Goal: Task Accomplishment & Management: Complete application form

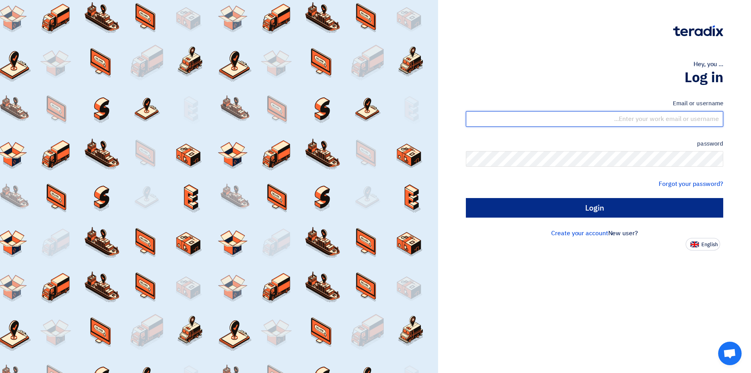
type input "[EMAIL_ADDRESS][DOMAIN_NAME]"
click at [566, 207] on input "Login" at bounding box center [595, 208] width 258 height 20
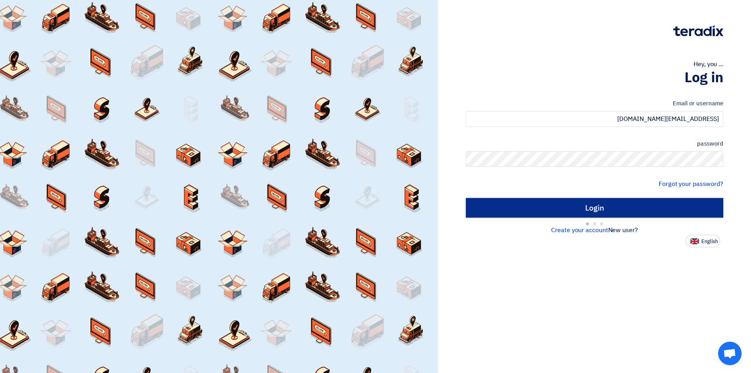
type input "Sign in"
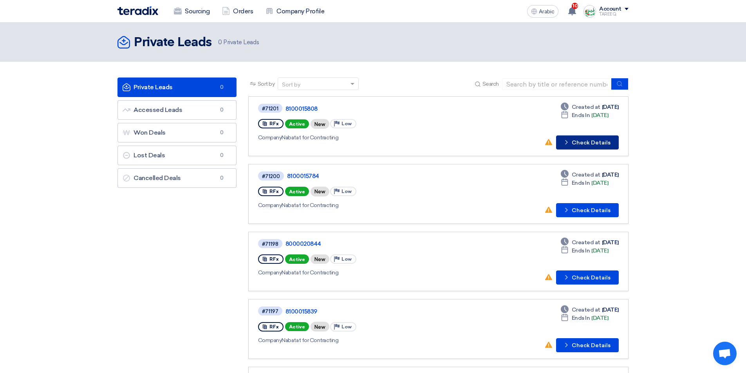
click at [595, 142] on font "Check Details" at bounding box center [590, 142] width 39 height 7
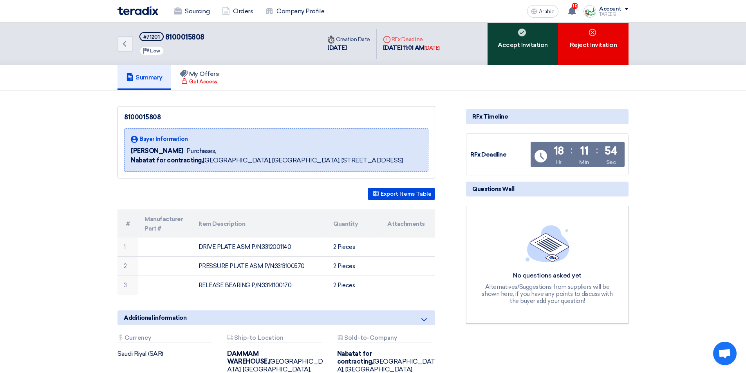
click at [508, 58] on div "Accept Invitation" at bounding box center [522, 44] width 70 height 42
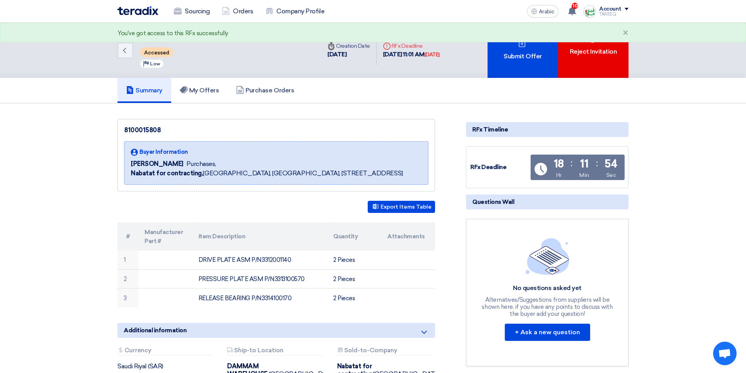
click at [507, 54] on font "Submit Offer" at bounding box center [522, 55] width 38 height 7
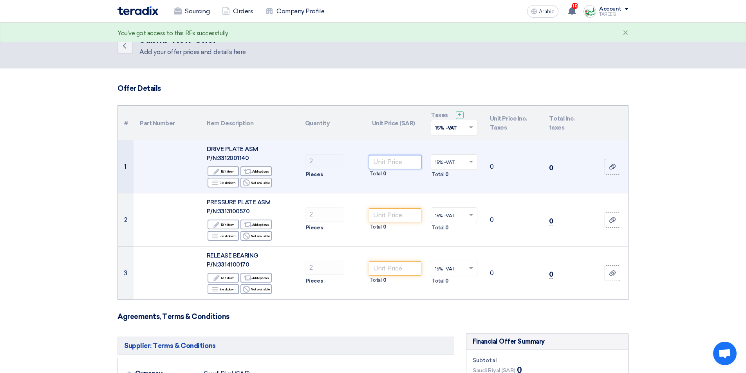
click at [407, 161] on input "number" at bounding box center [395, 162] width 53 height 14
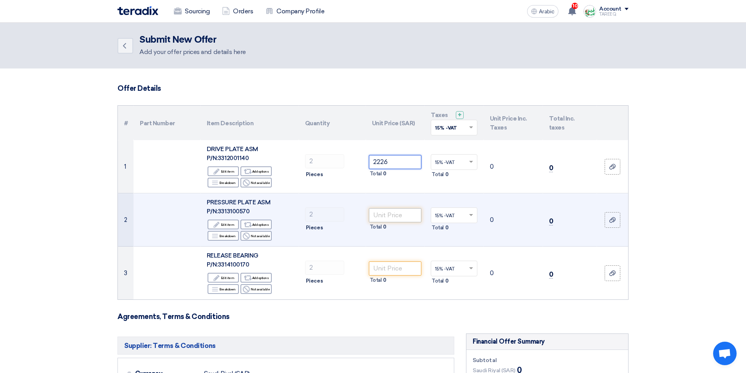
type input "2226"
click at [404, 213] on input "number" at bounding box center [395, 215] width 53 height 14
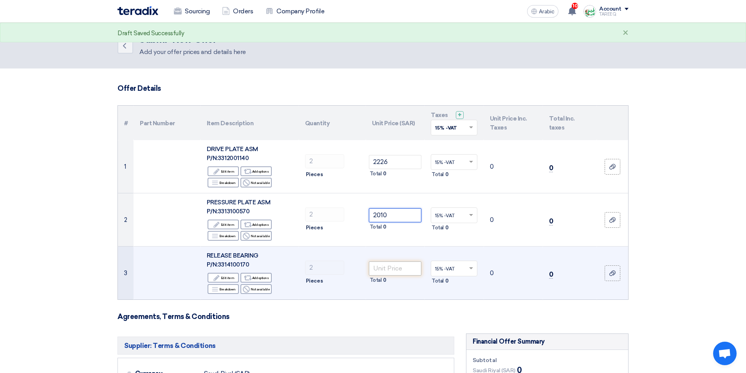
type input "2010"
click at [395, 270] on input "number" at bounding box center [395, 268] width 53 height 14
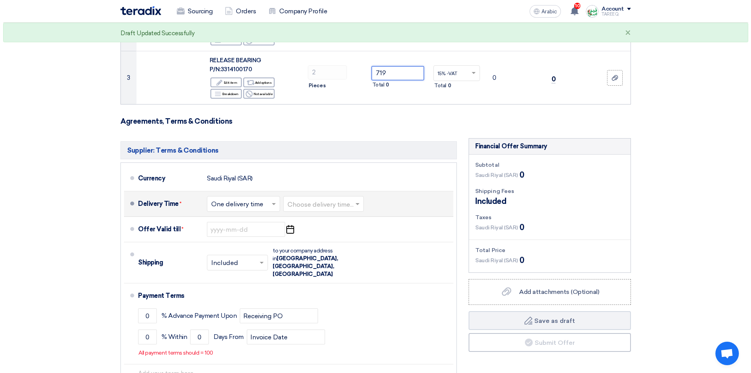
scroll to position [196, 0]
type input "719"
click at [321, 205] on input "text" at bounding box center [321, 204] width 73 height 11
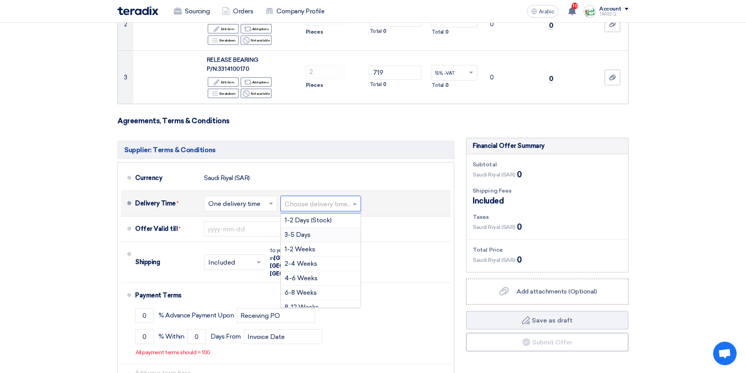
click at [315, 237] on div "3-5 Days" at bounding box center [321, 235] width 80 height 14
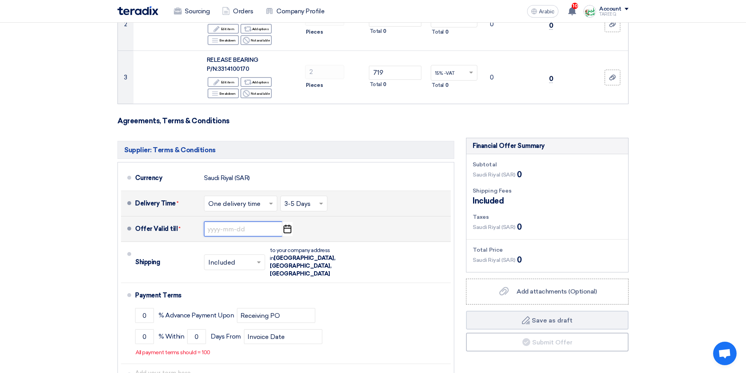
drag, startPoint x: 236, startPoint y: 229, endPoint x: 238, endPoint y: 232, distance: 4.2
click at [236, 229] on input at bounding box center [243, 229] width 78 height 15
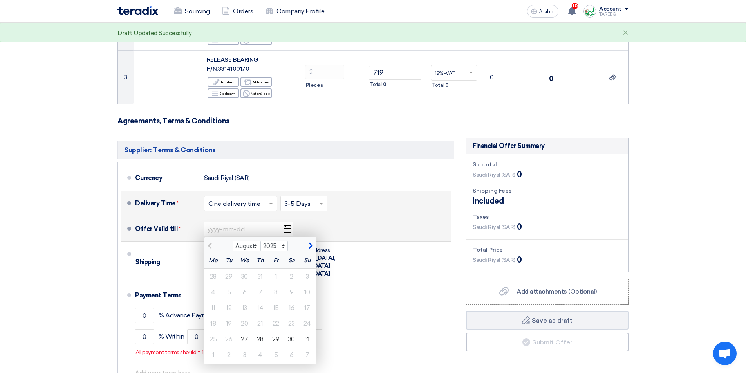
click at [311, 245] on span "button" at bounding box center [309, 245] width 4 height 7
select select "9"
click at [244, 276] on font "3" at bounding box center [244, 276] width 3 height 7
type input "9/3/2025"
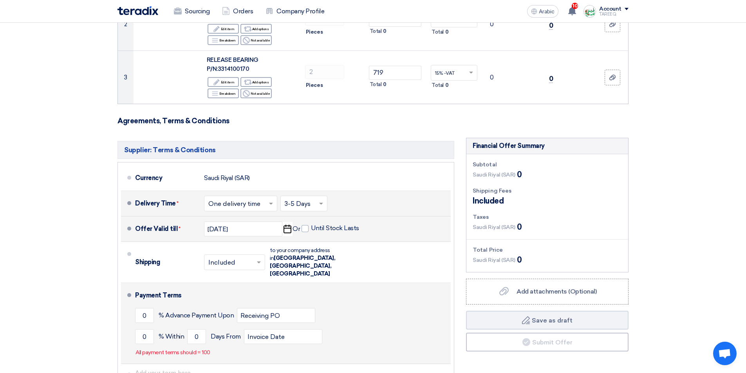
click at [133, 322] on li "Payment Terms 0 % Advance Payment Upon Receiving PO 0 % Within 0" at bounding box center [286, 323] width 330 height 81
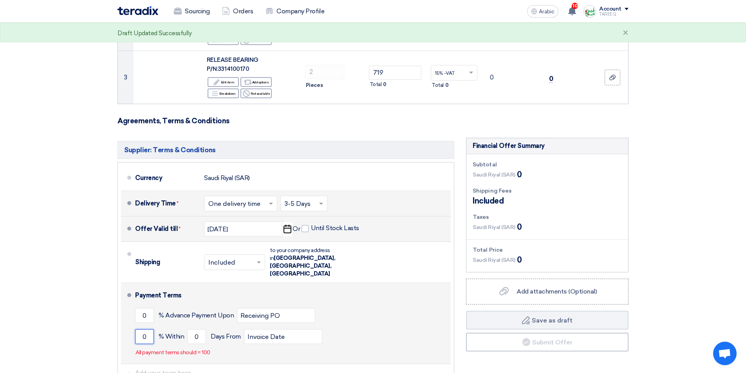
drag, startPoint x: 141, startPoint y: 320, endPoint x: 140, endPoint y: 315, distance: 5.5
click at [140, 329] on input "0" at bounding box center [144, 336] width 19 height 15
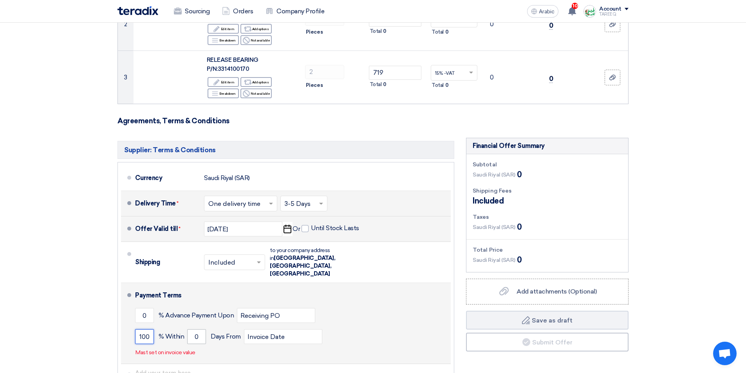
type input "100"
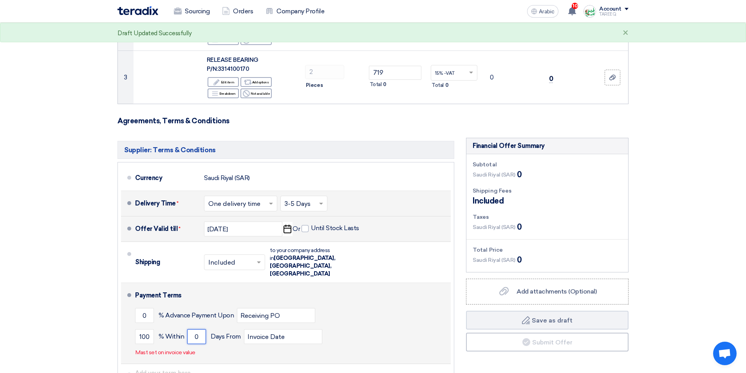
click at [193, 329] on input "0" at bounding box center [196, 336] width 19 height 15
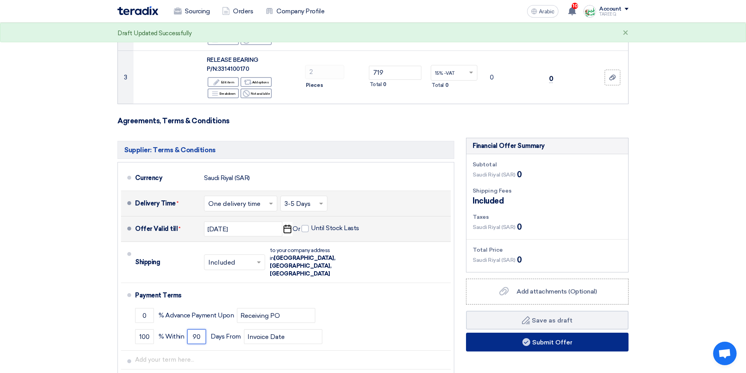
type input "90"
click at [520, 340] on button "Submit Offer" at bounding box center [547, 342] width 162 height 19
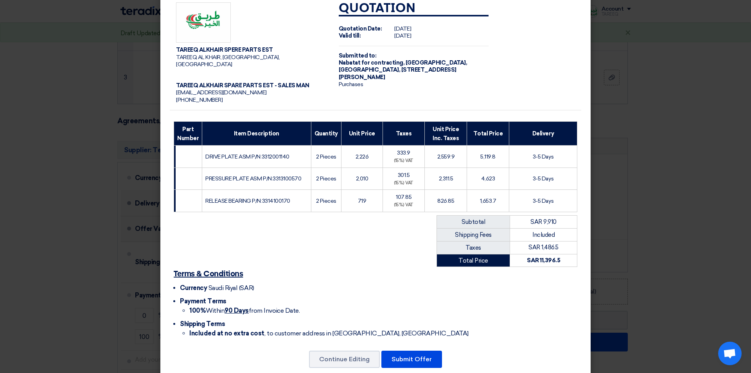
scroll to position [23, 0]
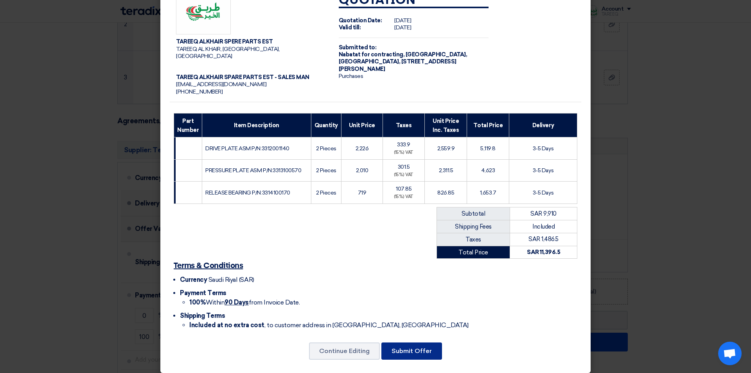
click at [421, 342] on button "Submit Offer" at bounding box center [412, 350] width 61 height 17
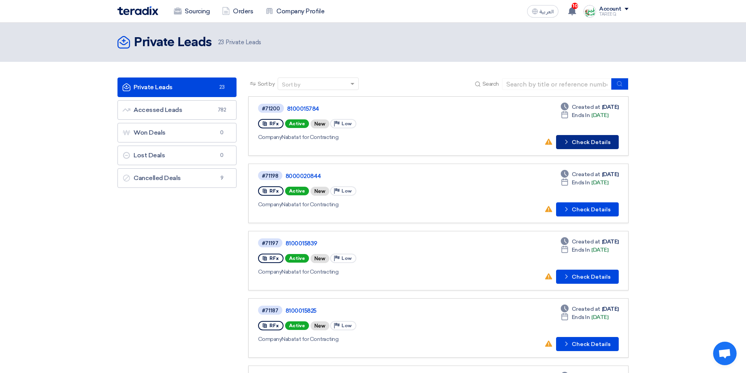
click at [601, 145] on button "Check details Check Details" at bounding box center [587, 142] width 63 height 14
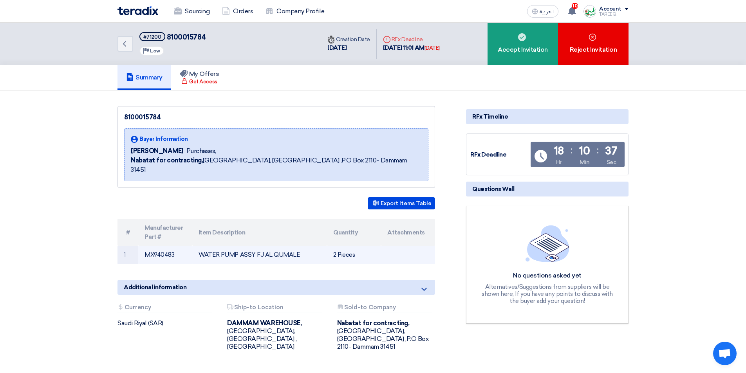
click at [165, 246] on td "MX940483" at bounding box center [165, 255] width 54 height 18
copy td "MX940483"
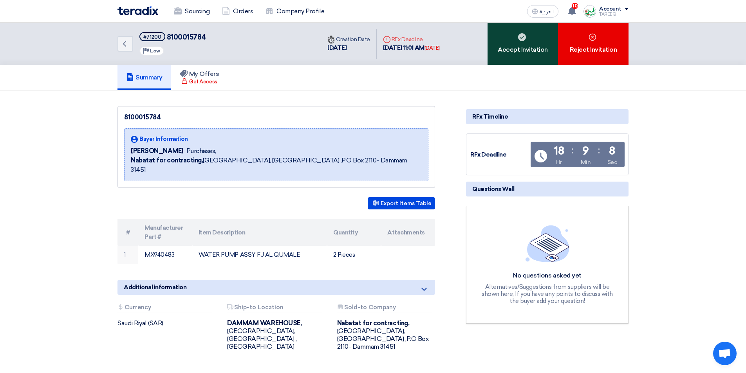
click at [521, 43] on div "Accept Invitation" at bounding box center [522, 44] width 70 height 42
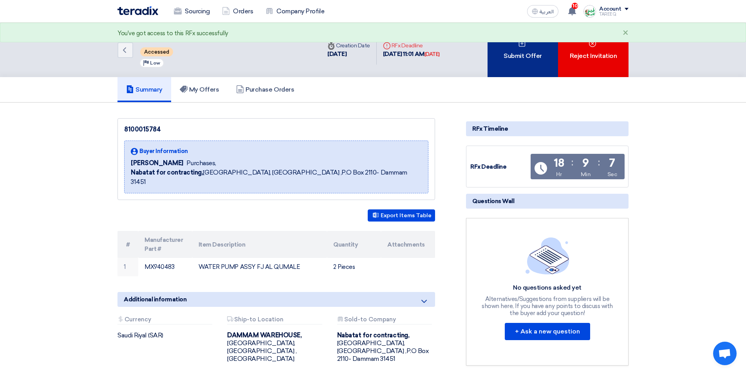
click at [521, 43] on use at bounding box center [521, 43] width 7 height 7
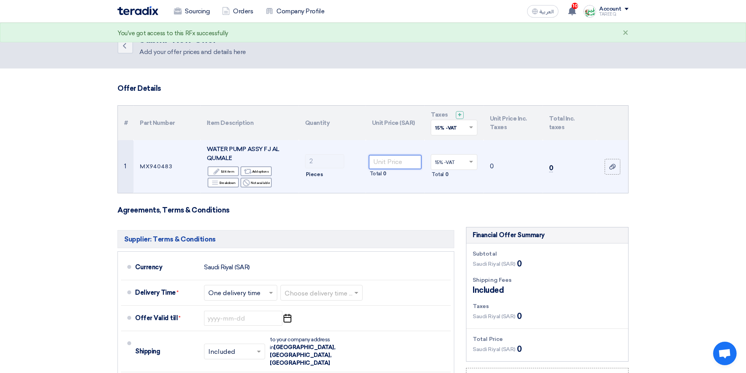
click at [404, 159] on input "number" at bounding box center [395, 162] width 53 height 14
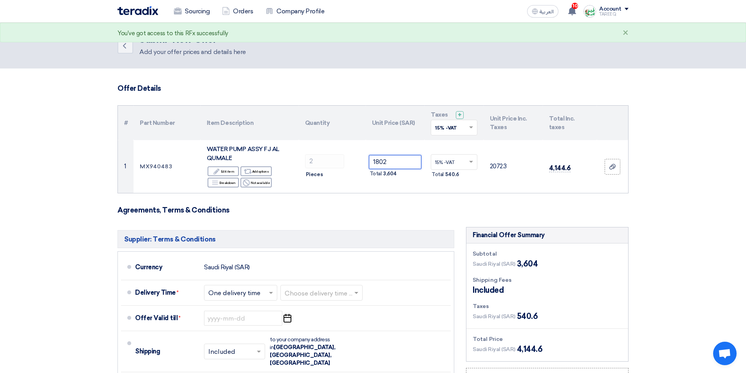
type input "1802"
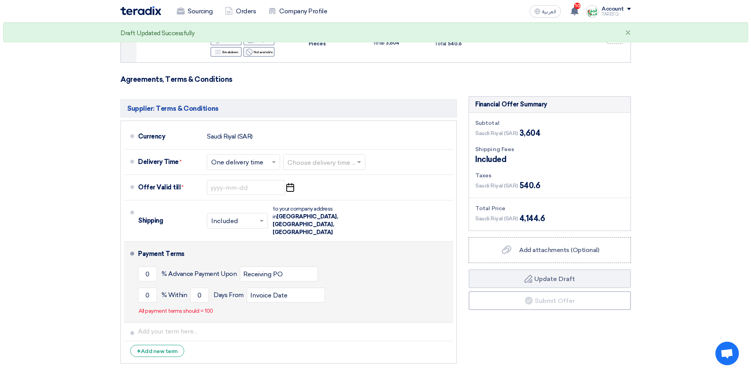
scroll to position [157, 0]
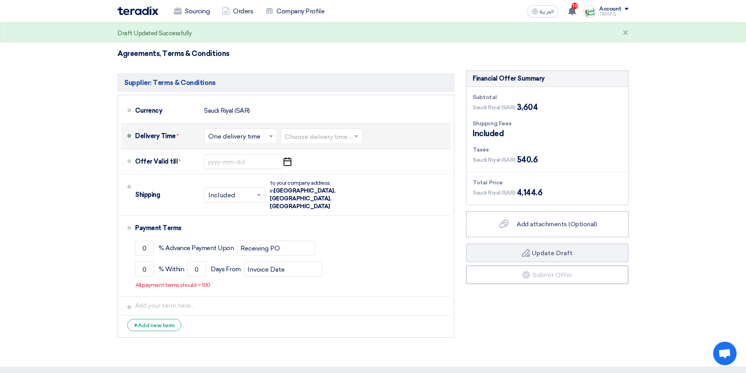
click at [319, 139] on input "text" at bounding box center [322, 137] width 74 height 11
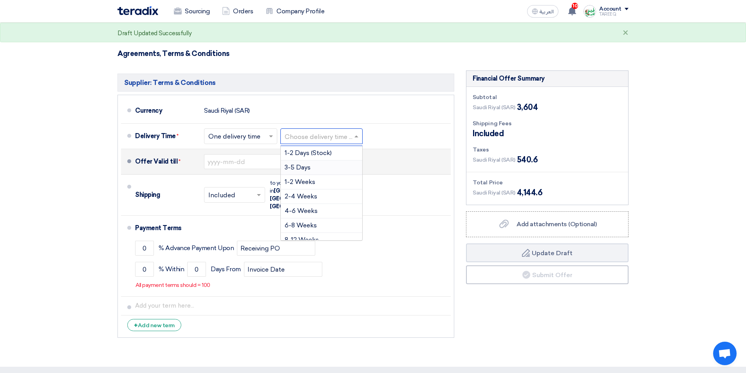
click at [304, 171] on div "3-5 Days" at bounding box center [321, 167] width 81 height 14
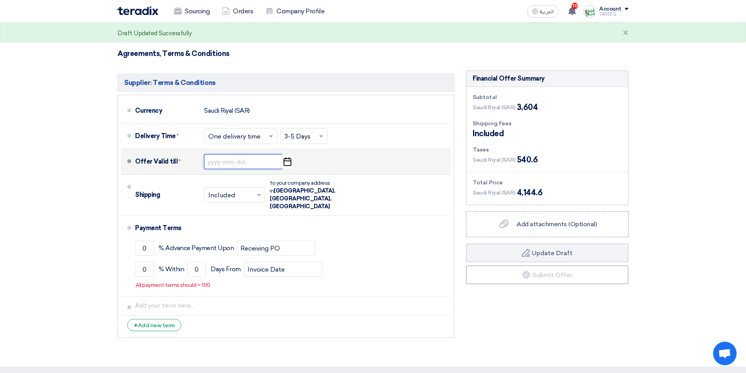
click at [227, 160] on input at bounding box center [243, 161] width 78 height 15
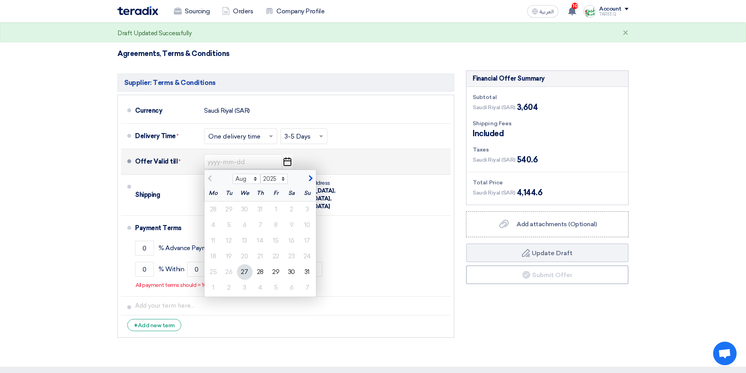
click at [308, 180] on span "button" at bounding box center [309, 178] width 4 height 7
select select "9"
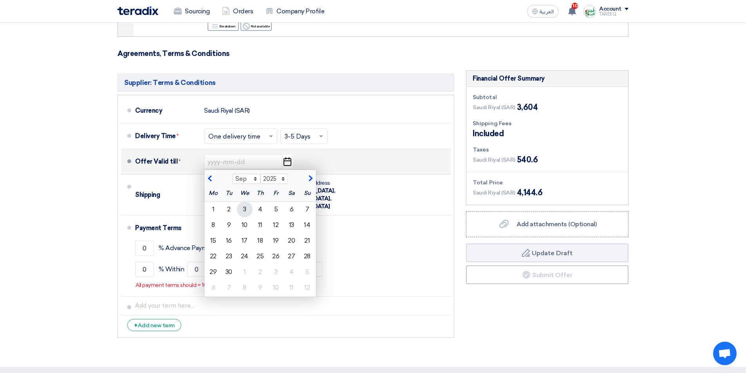
click at [247, 209] on div "3" at bounding box center [245, 210] width 16 height 16
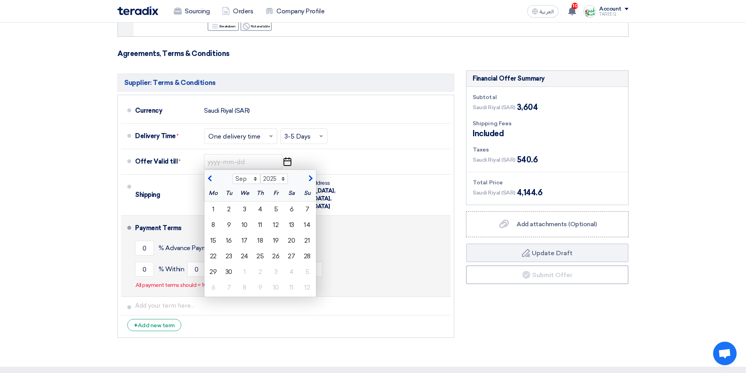
type input "[DATE]"
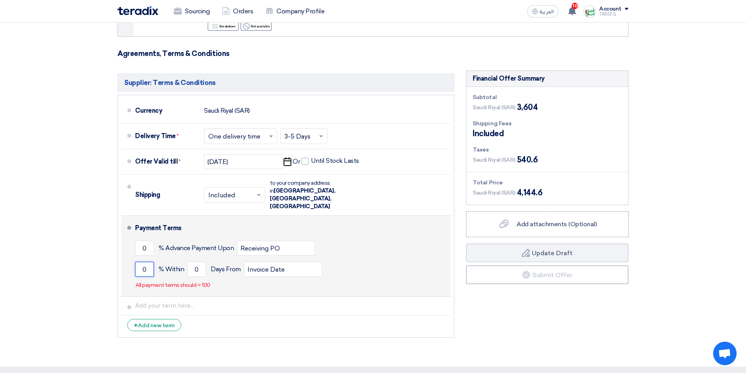
click at [137, 262] on input "0" at bounding box center [144, 269] width 19 height 15
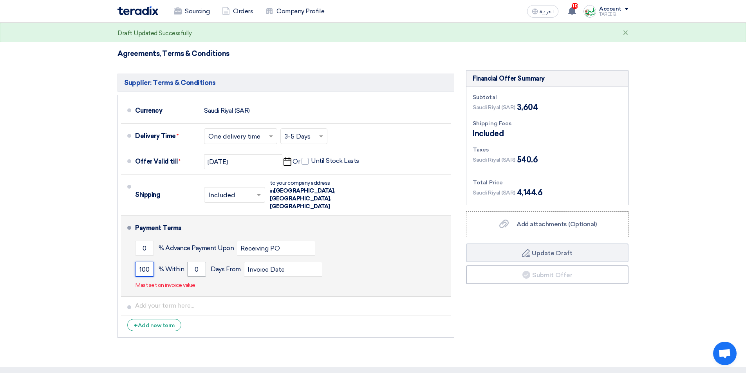
type input "100"
click at [193, 262] on input "0" at bounding box center [196, 269] width 19 height 15
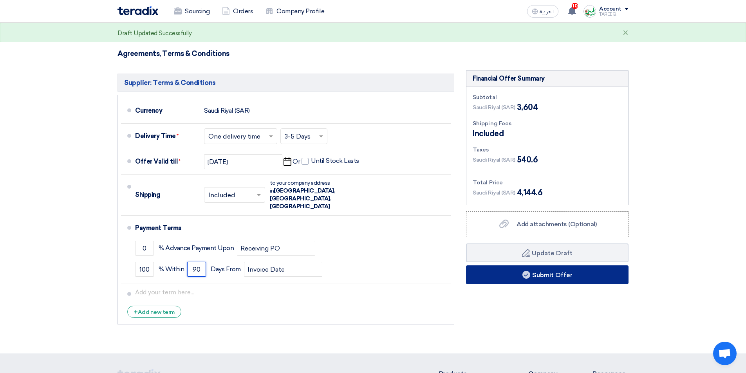
type input "90"
click at [513, 274] on button "Submit Offer" at bounding box center [547, 274] width 162 height 19
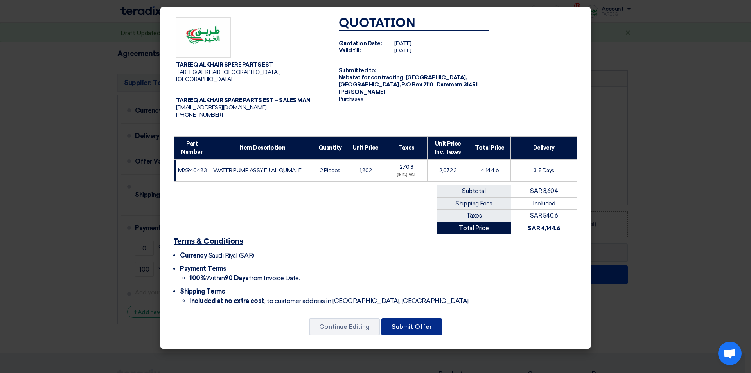
click at [433, 318] on button "Submit Offer" at bounding box center [412, 326] width 61 height 17
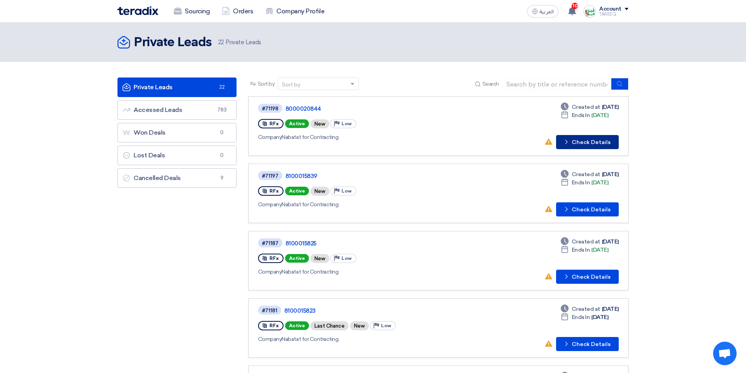
click at [589, 146] on button "Check details Check Details" at bounding box center [587, 142] width 63 height 14
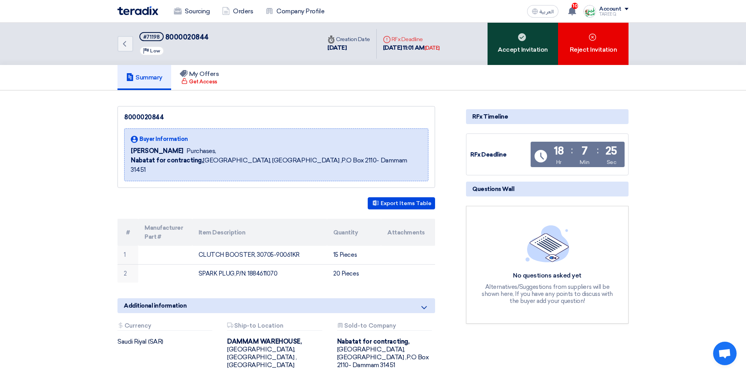
click at [517, 51] on div "Accept Invitation" at bounding box center [522, 44] width 70 height 42
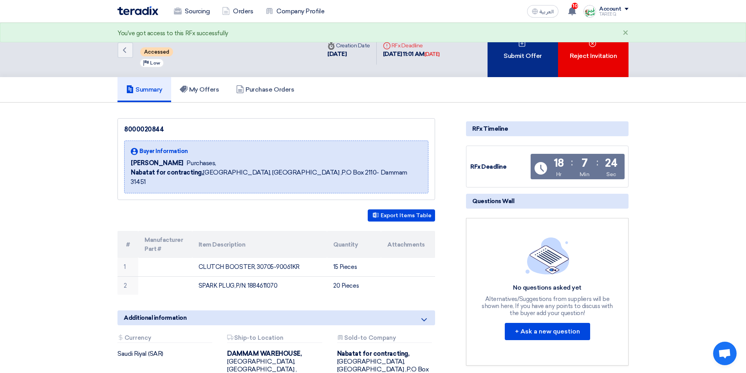
click at [505, 57] on div "Submit Offer" at bounding box center [522, 50] width 70 height 54
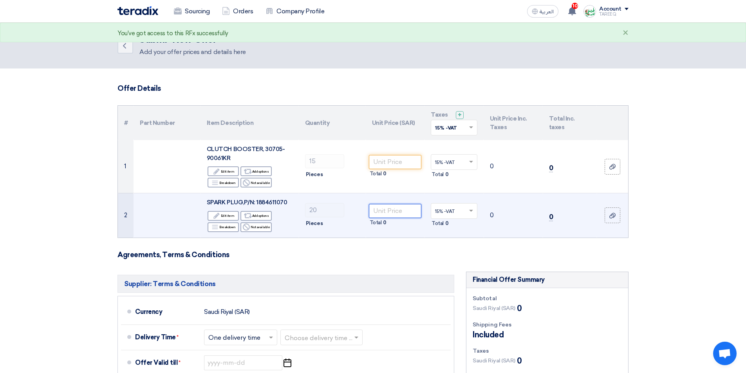
click at [383, 208] on input "number" at bounding box center [395, 211] width 53 height 14
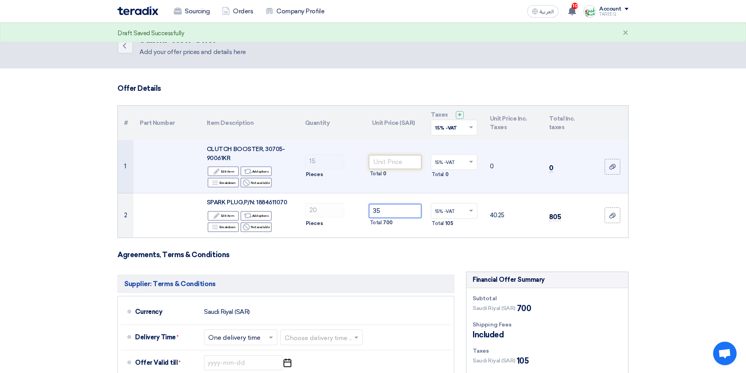
type input "35"
click at [385, 164] on input "number" at bounding box center [395, 162] width 53 height 14
click at [276, 150] on span "CLUTCH BOOSTER, 30705-90061KR" at bounding box center [246, 154] width 78 height 16
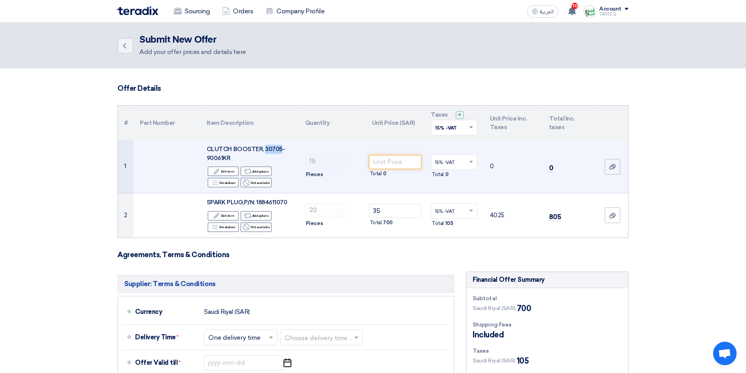
copy span "30705"
click at [406, 162] on input "number" at bounding box center [395, 162] width 53 height 14
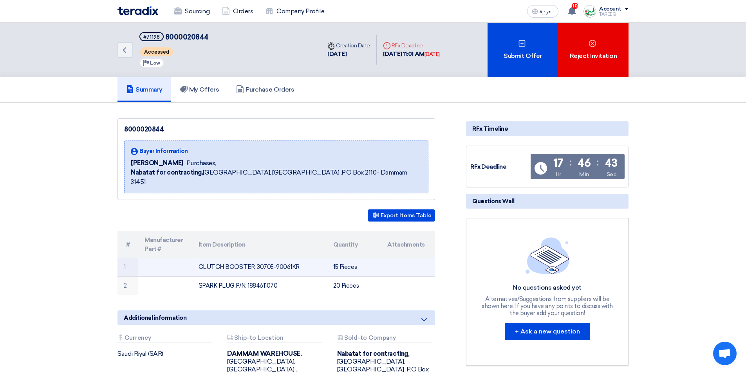
click at [272, 258] on td "CLUTCH BOOSTER, 30705-90061KR" at bounding box center [259, 267] width 135 height 18
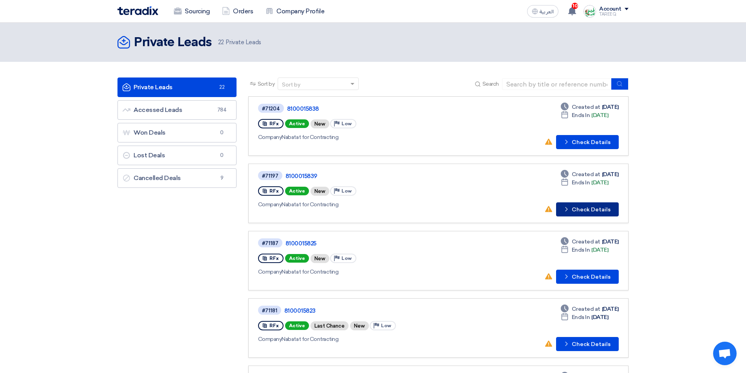
click at [593, 211] on button "Check details Check Details" at bounding box center [587, 209] width 63 height 14
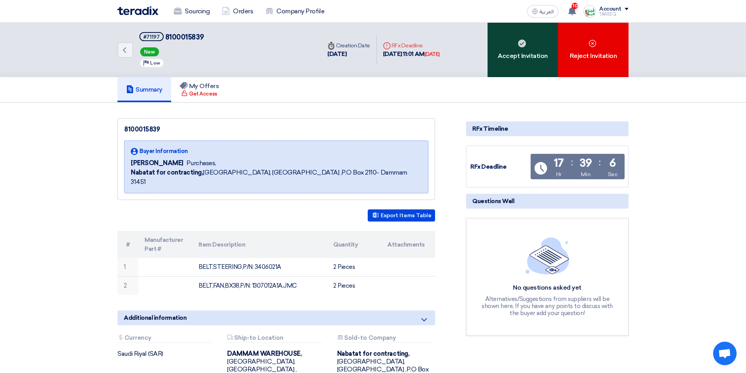
click at [505, 56] on div "Accept Invitation" at bounding box center [522, 50] width 70 height 54
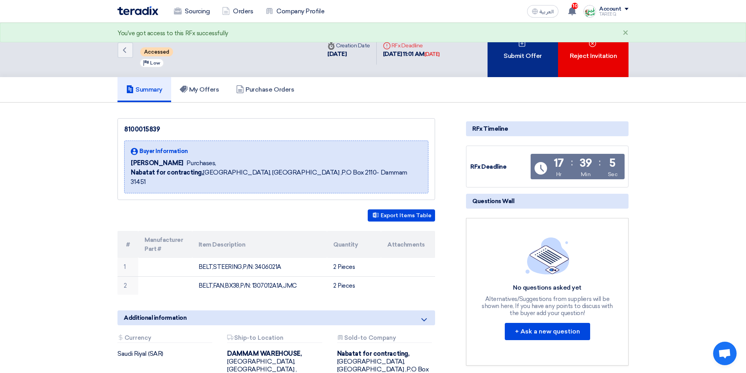
click at [510, 51] on div "Submit Offer" at bounding box center [522, 50] width 70 height 54
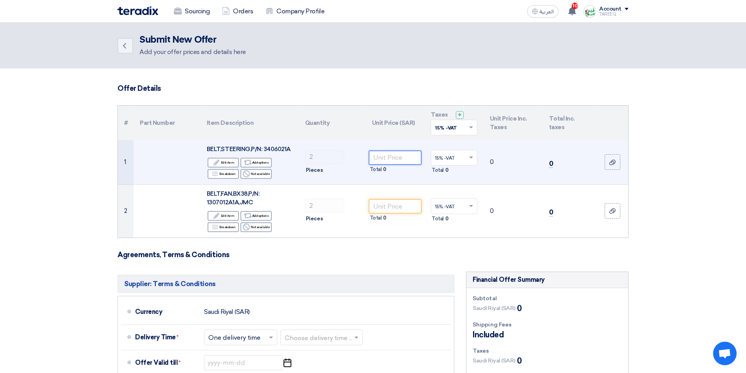
drag, startPoint x: 407, startPoint y: 152, endPoint x: 400, endPoint y: 157, distance: 8.7
click at [403, 155] on input "number" at bounding box center [395, 158] width 53 height 14
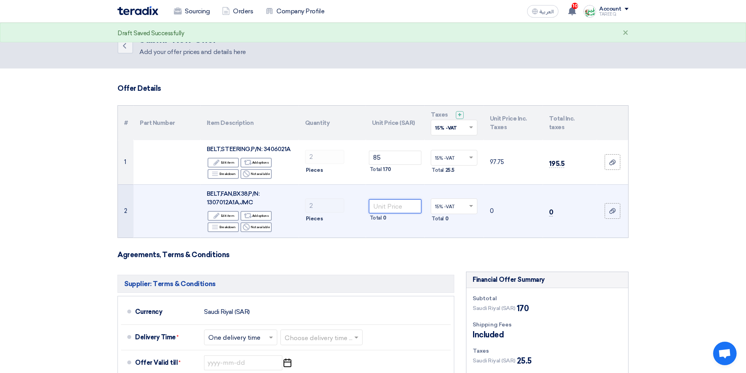
drag, startPoint x: 407, startPoint y: 203, endPoint x: 412, endPoint y: 202, distance: 5.0
click at [407, 203] on input "number" at bounding box center [395, 206] width 53 height 14
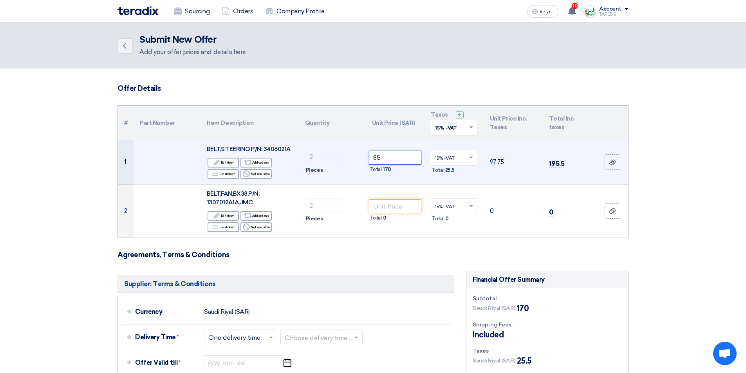
drag, startPoint x: 395, startPoint y: 162, endPoint x: 344, endPoint y: 166, distance: 51.1
click at [344, 166] on tr "1 BELT,STEERING,P/N: 3406021A Edit Edit item Alternative Add options Breakdown …" at bounding box center [373, 162] width 510 height 44
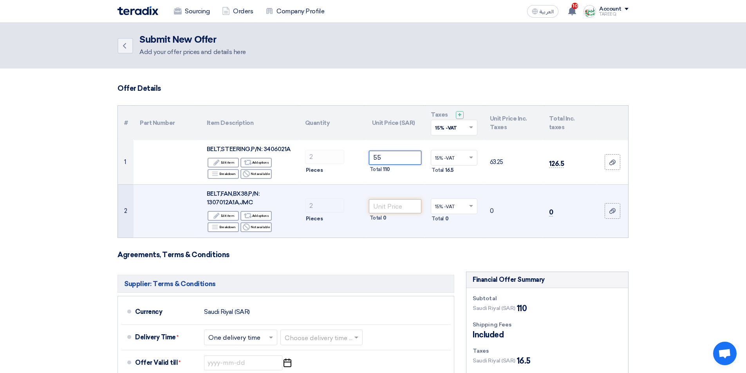
type input "55"
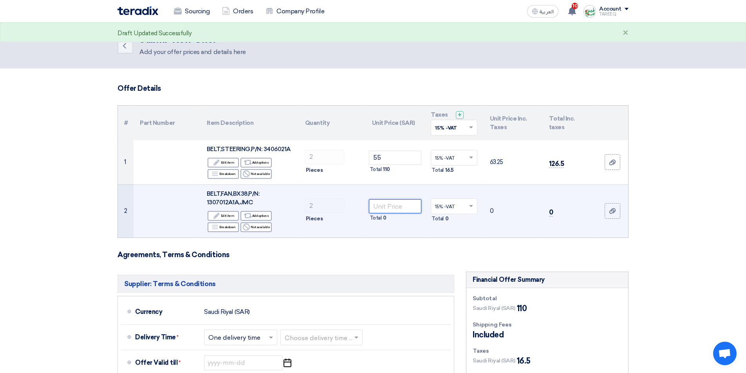
click at [400, 204] on input "number" at bounding box center [395, 206] width 53 height 14
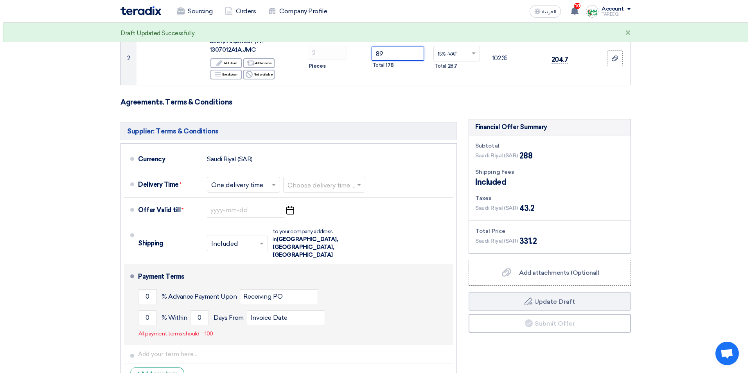
scroll to position [157, 0]
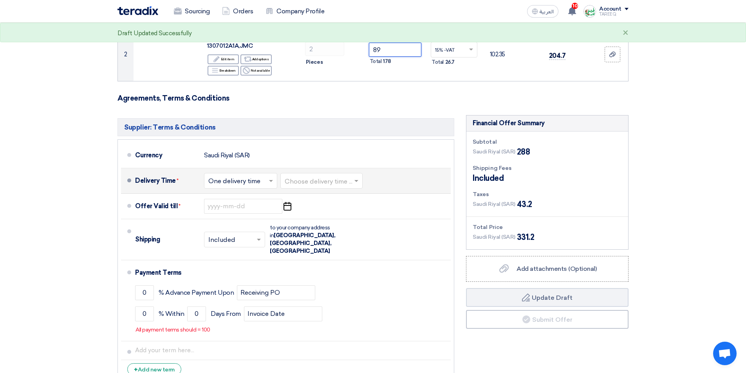
type input "89"
click at [336, 184] on input "text" at bounding box center [322, 181] width 74 height 11
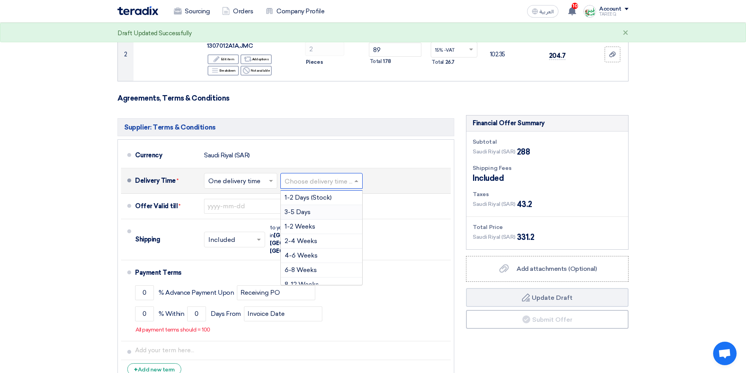
click at [315, 213] on div "3-5 Days" at bounding box center [321, 212] width 81 height 14
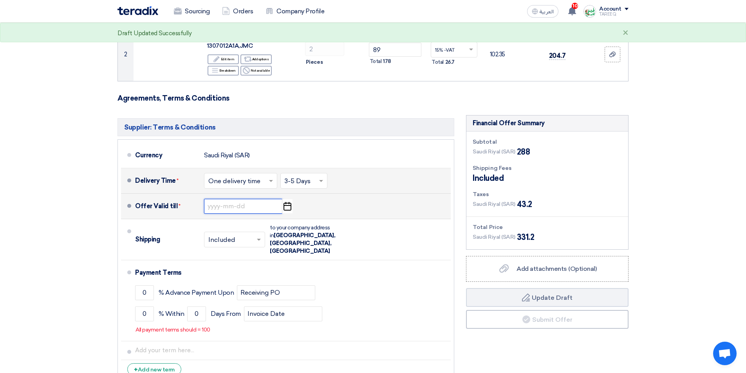
click at [255, 207] on input at bounding box center [243, 206] width 78 height 15
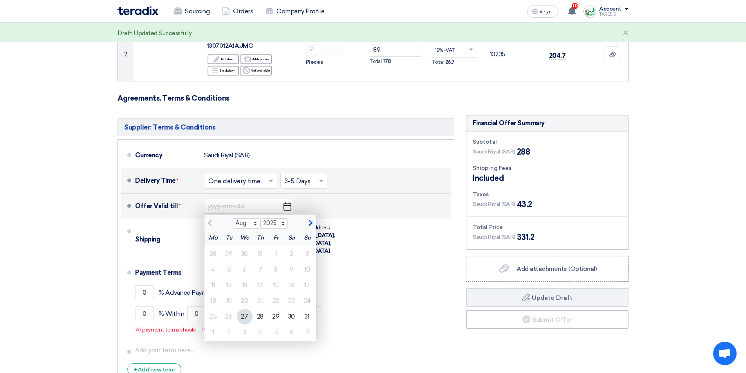
click at [310, 224] on span "button" at bounding box center [309, 223] width 4 height 7
select select "9"
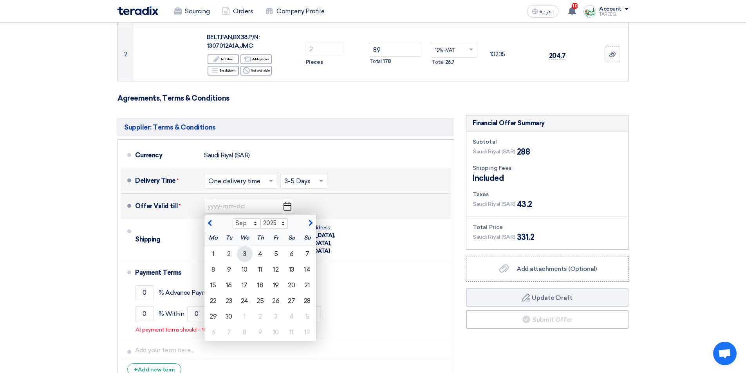
click at [247, 253] on div "3" at bounding box center [245, 254] width 16 height 16
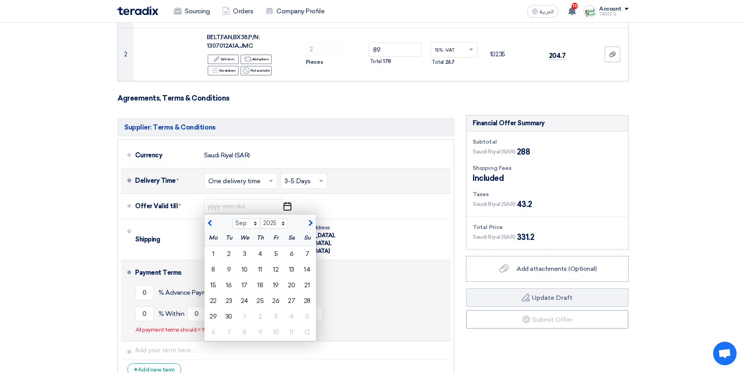
type input "9/3/2025"
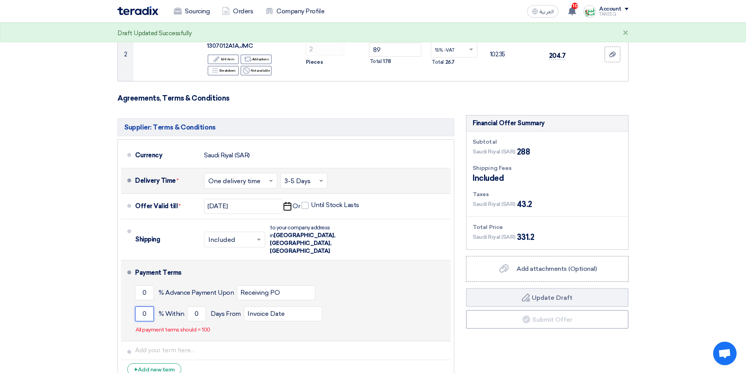
click at [139, 306] on input "0" at bounding box center [144, 313] width 19 height 15
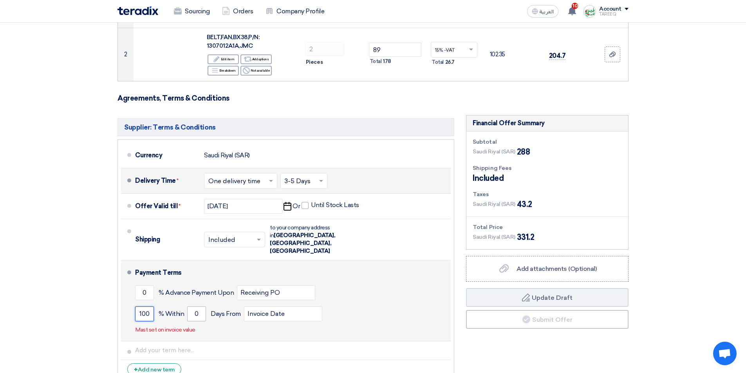
type input "100"
click at [188, 306] on input "0" at bounding box center [196, 313] width 19 height 15
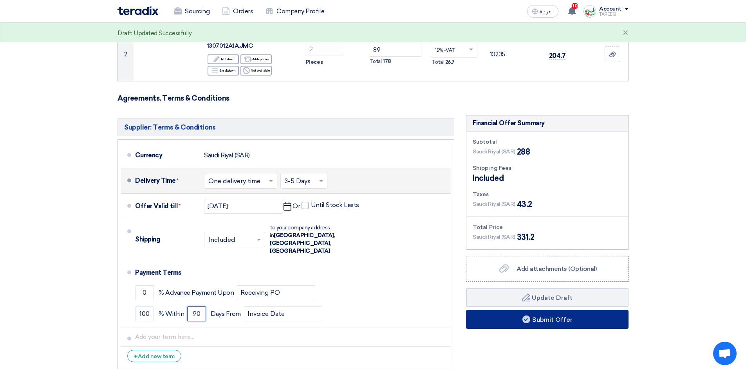
type input "90"
click at [510, 321] on button "Submit Offer" at bounding box center [547, 319] width 162 height 19
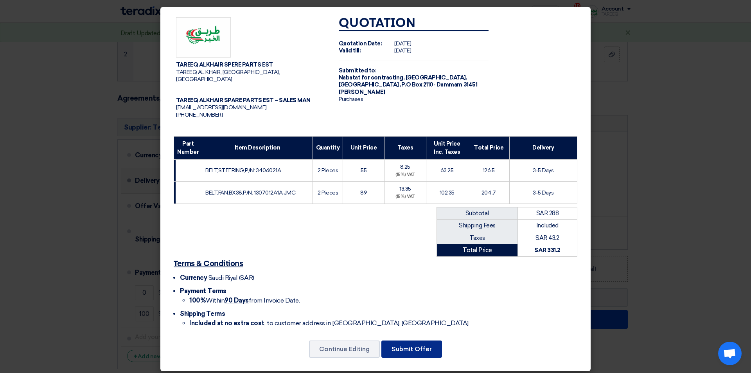
click at [409, 344] on button "Submit Offer" at bounding box center [412, 349] width 61 height 17
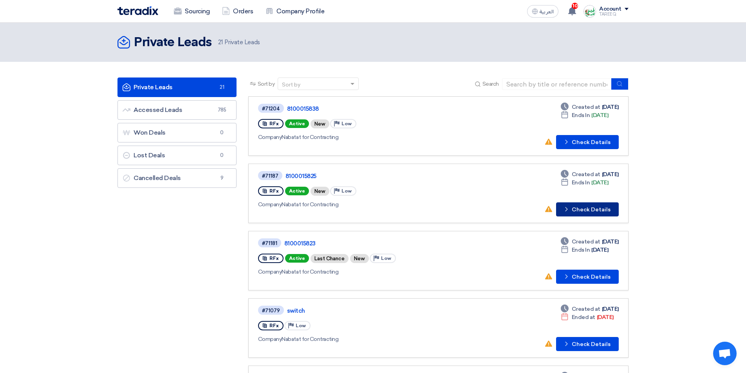
click at [588, 208] on button "Check details Check Details" at bounding box center [587, 209] width 63 height 14
click at [594, 137] on button "Check details Check Details" at bounding box center [587, 142] width 63 height 14
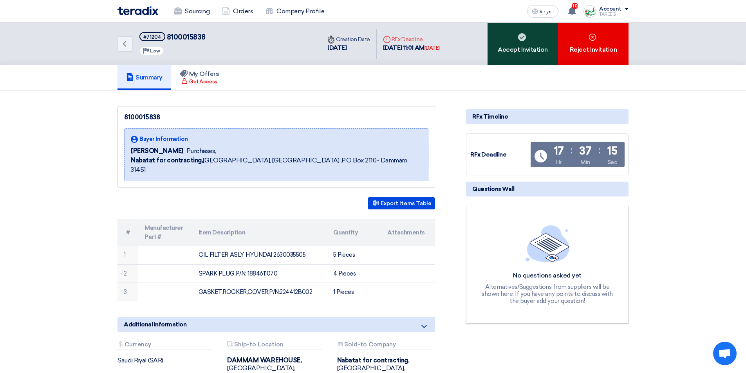
click at [516, 56] on div "Accept Invitation" at bounding box center [522, 44] width 70 height 42
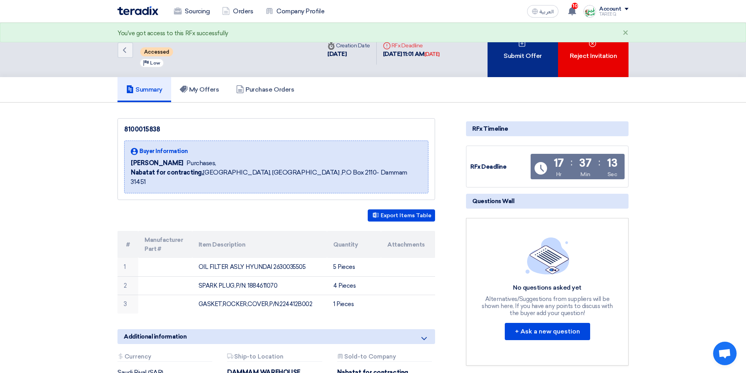
click at [515, 54] on div "Submit Offer" at bounding box center [522, 50] width 70 height 54
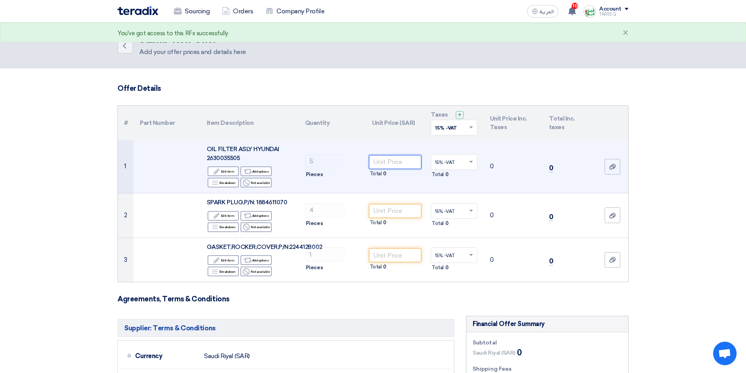
click at [387, 161] on input "number" at bounding box center [395, 162] width 53 height 14
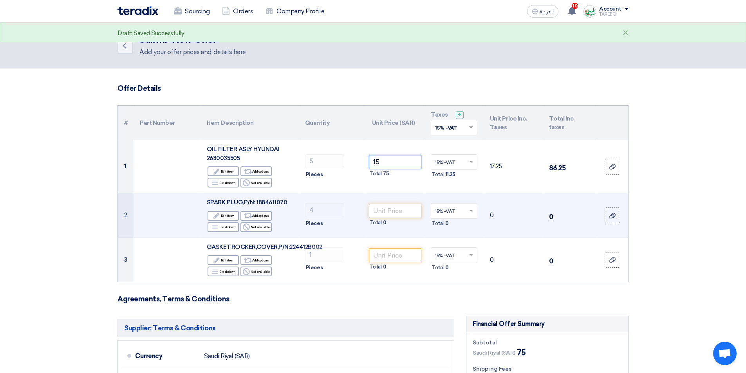
type input "15"
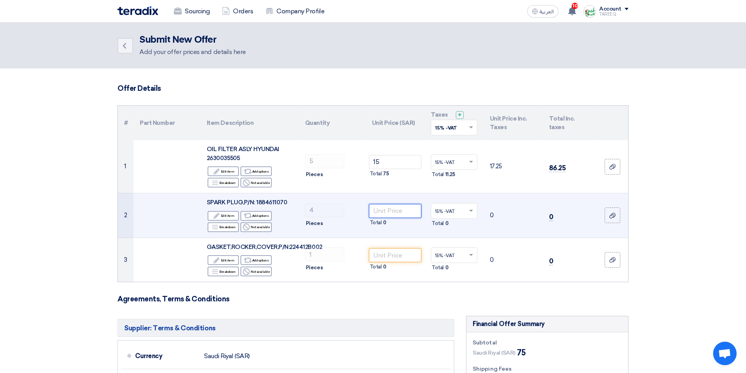
click at [413, 210] on input "number" at bounding box center [395, 211] width 53 height 14
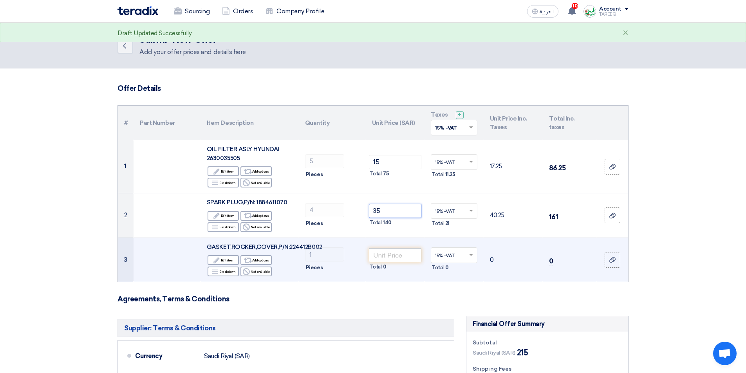
type input "35"
click at [403, 258] on input "number" at bounding box center [395, 255] width 53 height 14
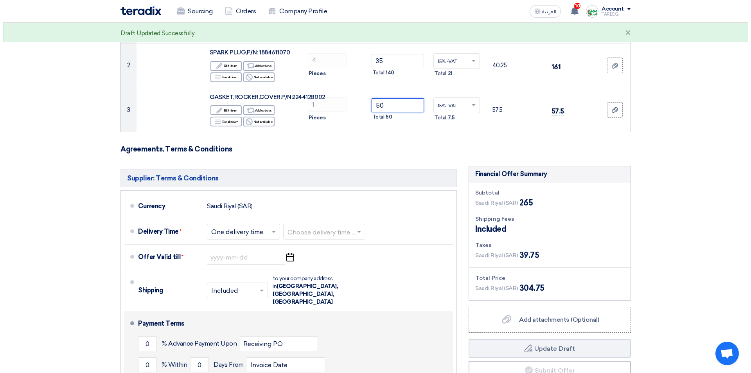
scroll to position [196, 0]
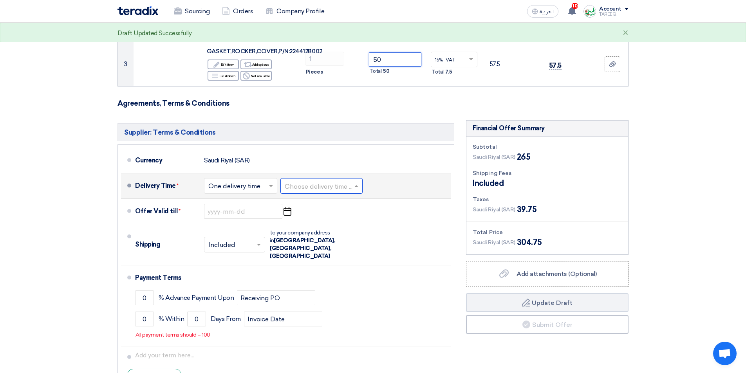
type input "50"
drag, startPoint x: 312, startPoint y: 188, endPoint x: 319, endPoint y: 185, distance: 8.3
click at [312, 188] on input "text" at bounding box center [322, 186] width 74 height 11
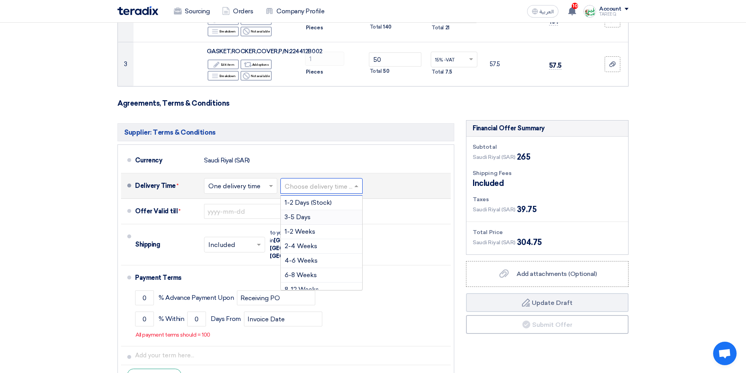
click at [308, 218] on span "3-5 Days" at bounding box center [298, 216] width 26 height 7
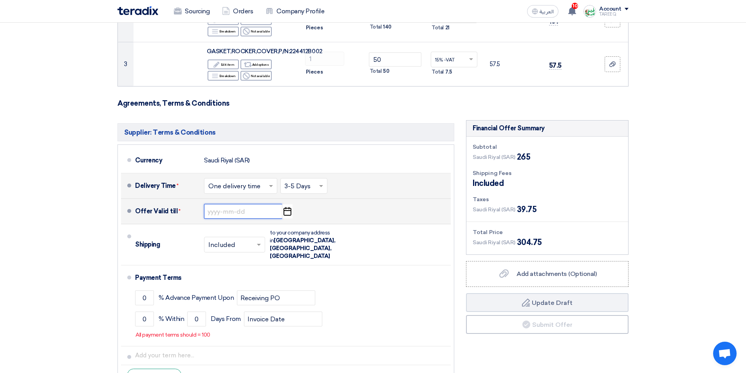
click at [241, 209] on input at bounding box center [243, 211] width 78 height 15
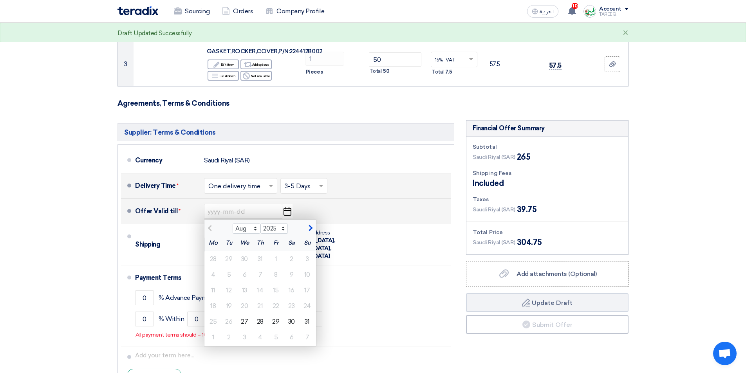
click at [310, 227] on span "button" at bounding box center [309, 228] width 4 height 7
select select "9"
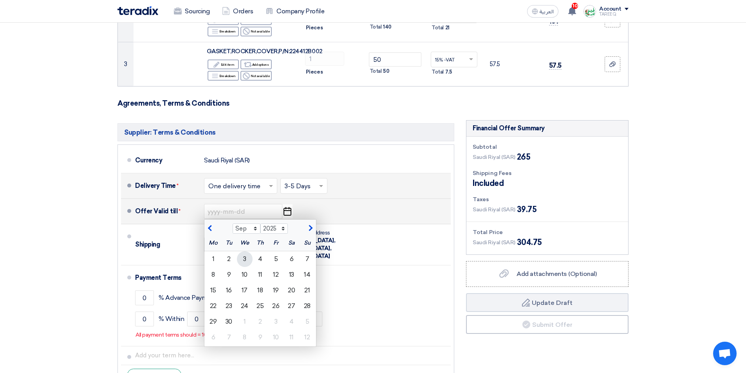
click at [246, 260] on div "3" at bounding box center [245, 259] width 16 height 16
type input "[DATE]"
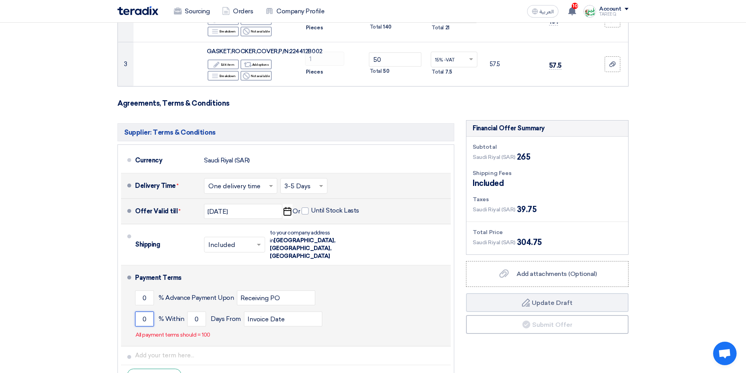
click at [144, 312] on input "0" at bounding box center [144, 319] width 19 height 15
type input "100"
click at [192, 312] on input "0" at bounding box center [196, 319] width 19 height 15
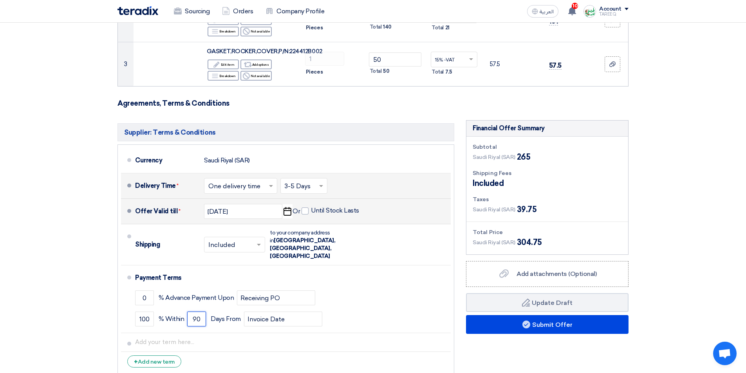
type input "90"
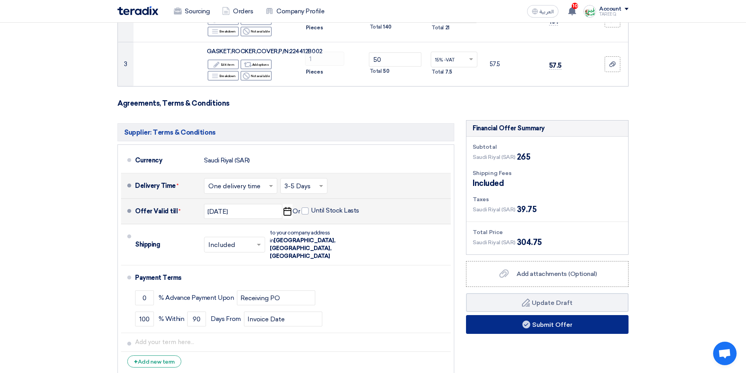
click at [525, 329] on button "Submit Offer" at bounding box center [547, 324] width 162 height 19
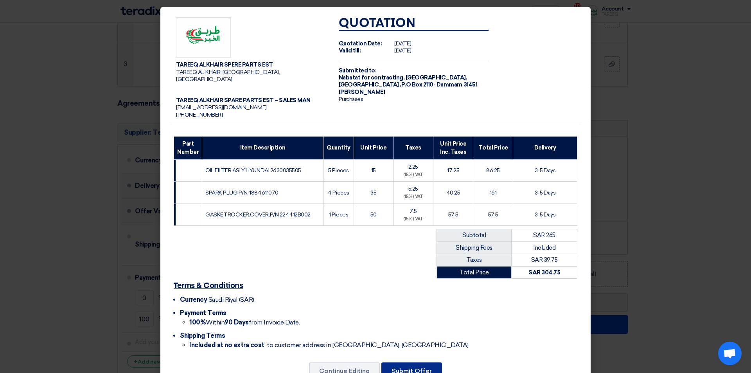
click at [393, 362] on button "Submit Offer" at bounding box center [412, 370] width 61 height 17
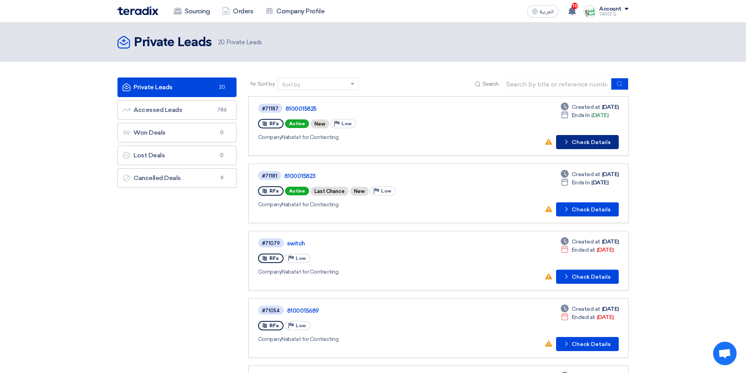
click at [593, 136] on button "Check details Check Details" at bounding box center [587, 142] width 63 height 14
click at [589, 211] on button "Check details Check Details" at bounding box center [587, 209] width 63 height 14
click at [584, 276] on button "Check details Check Details" at bounding box center [587, 277] width 63 height 14
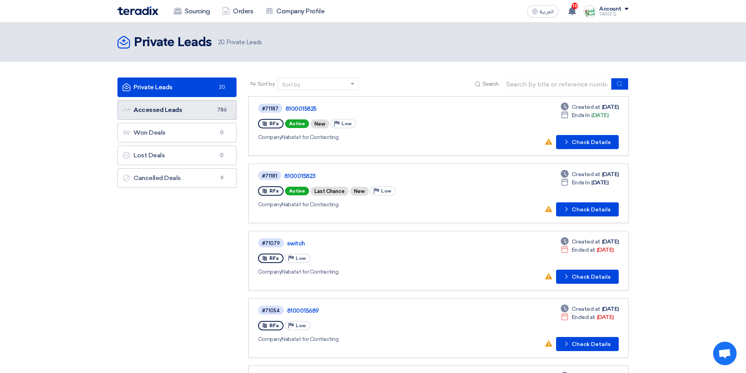
click at [210, 108] on link "Accessed Leads Accessed Leads 786" at bounding box center [176, 110] width 119 height 20
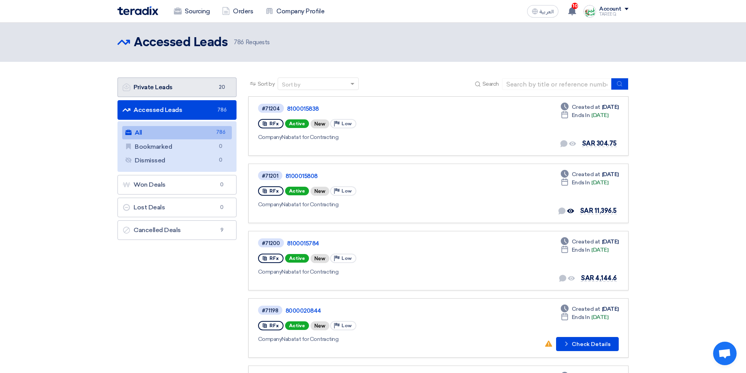
click at [188, 88] on link "Private Leads Private Leads 20" at bounding box center [176, 87] width 119 height 20
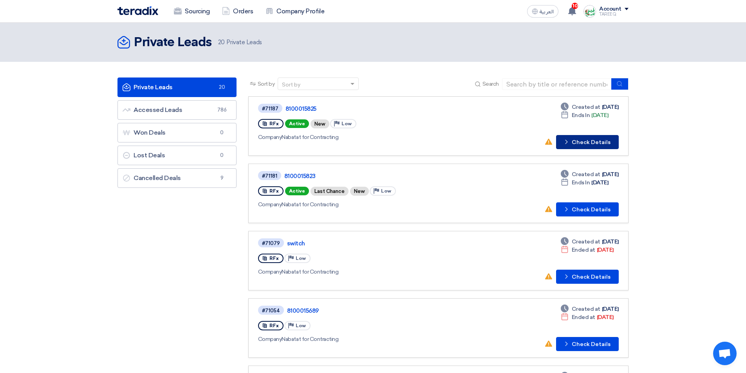
click at [586, 142] on button "Check details Check Details" at bounding box center [587, 142] width 63 height 14
